Goal: Find specific page/section: Find specific page/section

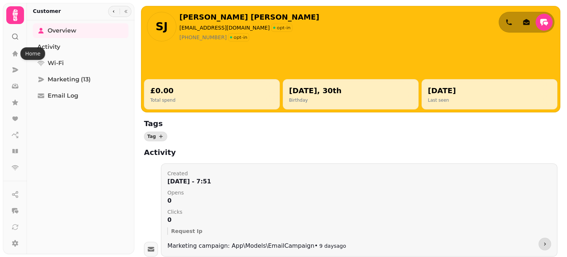
click at [17, 16] on icon at bounding box center [15, 15] width 15 height 15
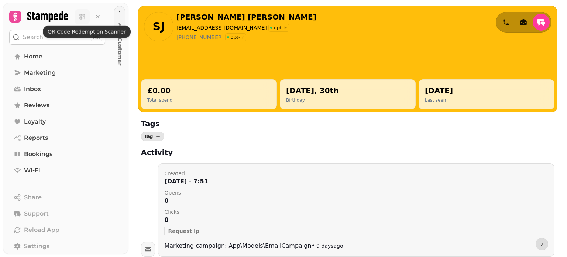
click at [83, 17] on icon at bounding box center [84, 18] width 3 height 3
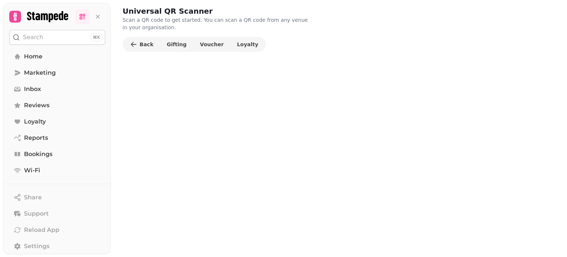
click at [374, 28] on div "Universal QR Scanner Scan a QR code to get started. You can scan a QR code from…" at bounding box center [339, 18] width 433 height 25
